Goal: Information Seeking & Learning: Learn about a topic

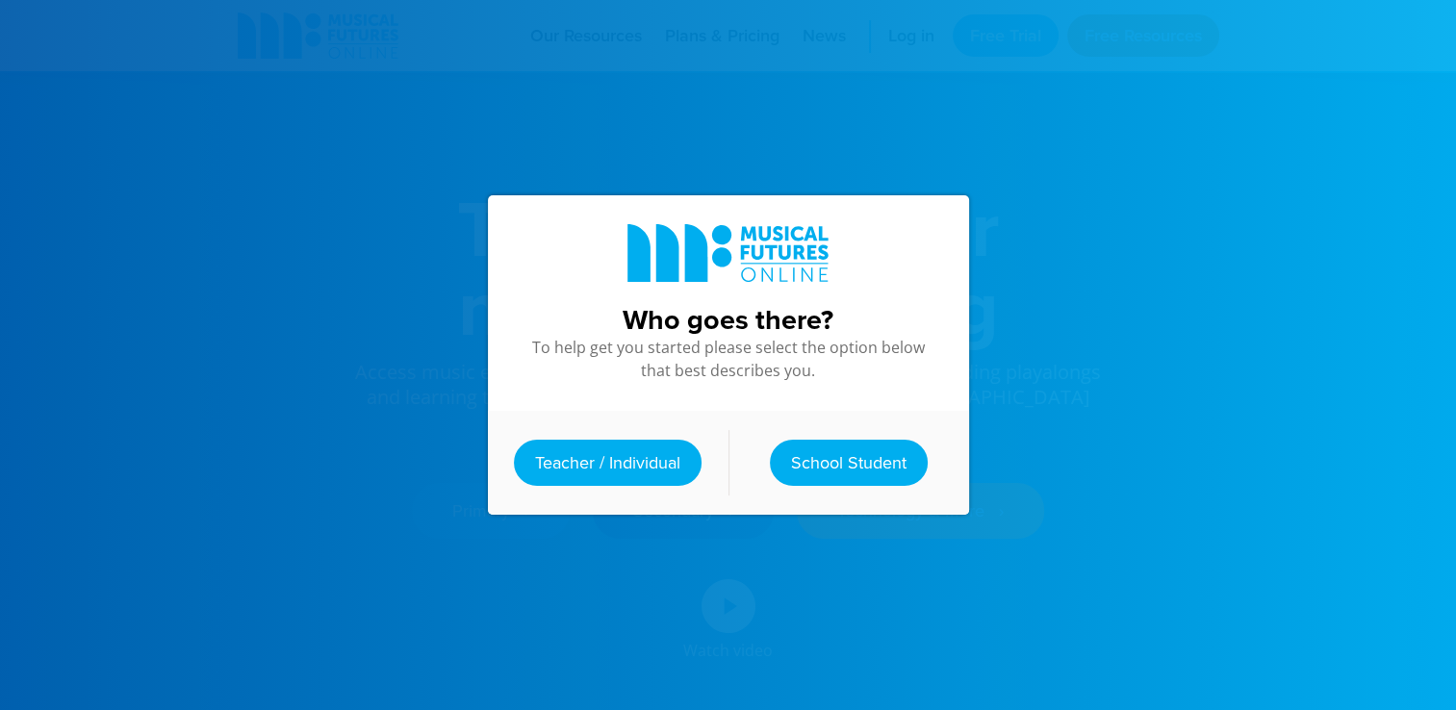
drag, startPoint x: 0, startPoint y: 0, endPoint x: 773, endPoint y: 541, distance: 943.0
click at [773, 541] on div "Who goes there? To help get you started please select the option below that bes…" at bounding box center [729, 355] width 520 height 710
drag, startPoint x: 802, startPoint y: 454, endPoint x: 503, endPoint y: 429, distance: 300.3
click at [503, 429] on div "Teacher / Individual School Student" at bounding box center [728, 463] width 481 height 104
click at [813, 441] on link "School Student" at bounding box center [849, 463] width 158 height 46
